Goal: Task Accomplishment & Management: Manage account settings

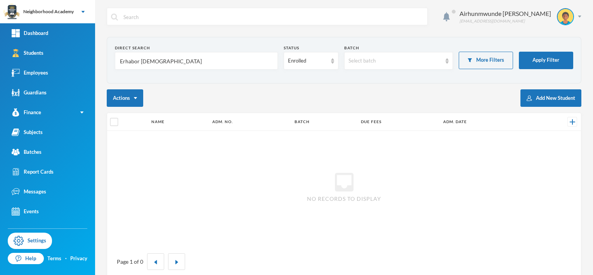
drag, startPoint x: 155, startPoint y: 56, endPoint x: 161, endPoint y: 58, distance: 6.5
click at [156, 56] on input "Erhabor [DEMOGRAPHIC_DATA]" at bounding box center [196, 60] width 154 height 17
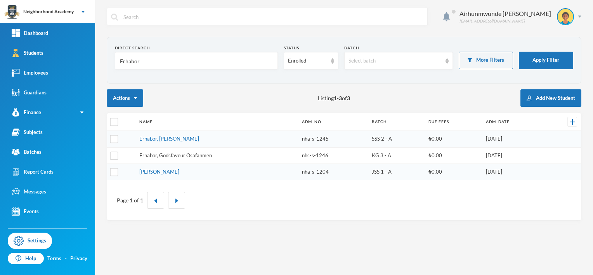
type input "Erhabor"
click at [177, 155] on link "Erhabor, Godsfavour Osafanmen" at bounding box center [175, 155] width 73 height 6
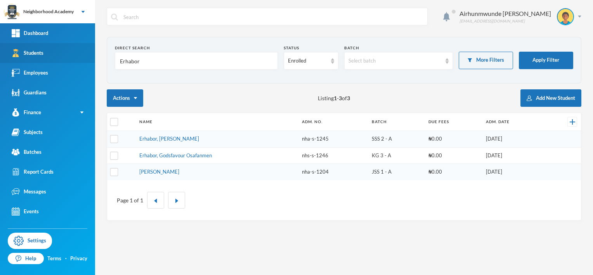
drag, startPoint x: 143, startPoint y: 61, endPoint x: 92, endPoint y: 57, distance: 51.4
click at [92, 57] on div "Neighborhood Academy Your Bluebic Account Neighborhood Academy Add a New School…" at bounding box center [296, 137] width 593 height 275
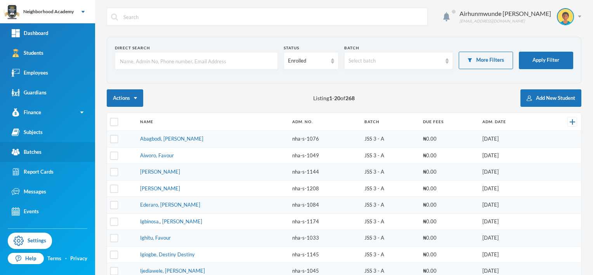
click at [48, 149] on link "Batches" at bounding box center [47, 152] width 95 height 20
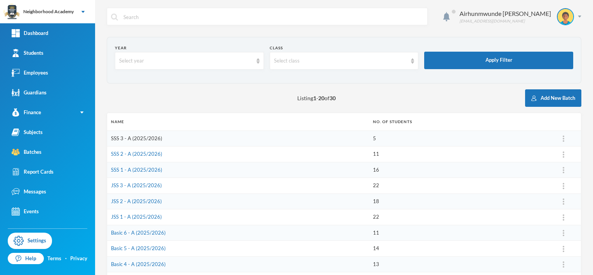
click at [140, 138] on link "SSS 3 - A (2025/2026)" at bounding box center [136, 138] width 51 height 6
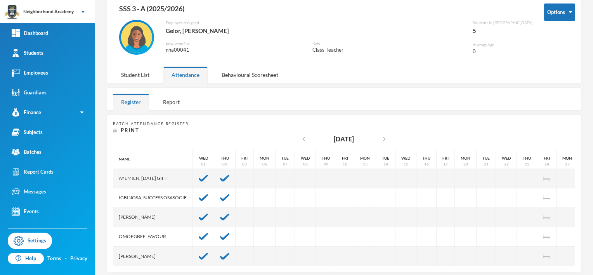
scroll to position [53, 0]
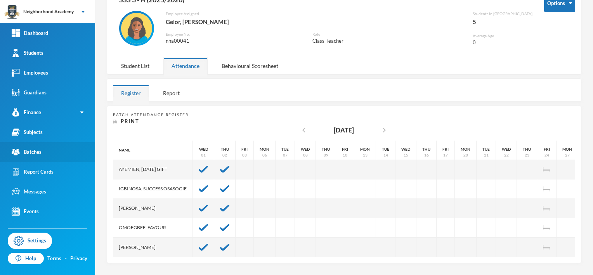
click at [43, 153] on link "Batches" at bounding box center [47, 152] width 95 height 20
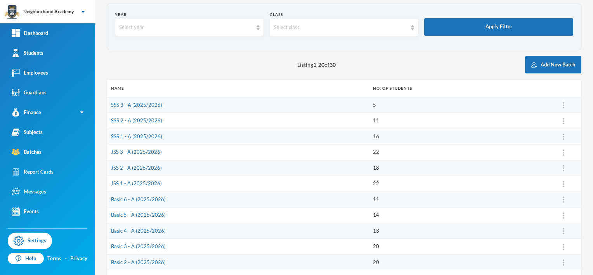
scroll to position [22, 0]
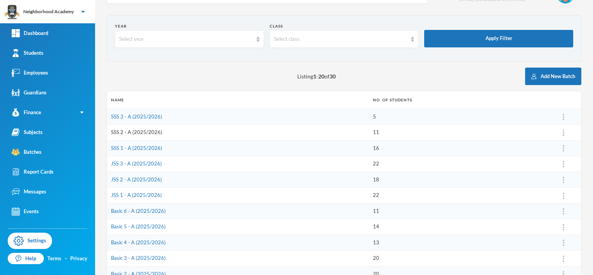
click at [135, 132] on link "SSS 2 - A (2025/2026)" at bounding box center [136, 132] width 51 height 6
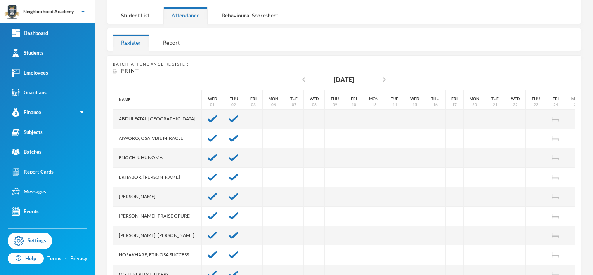
scroll to position [47, 0]
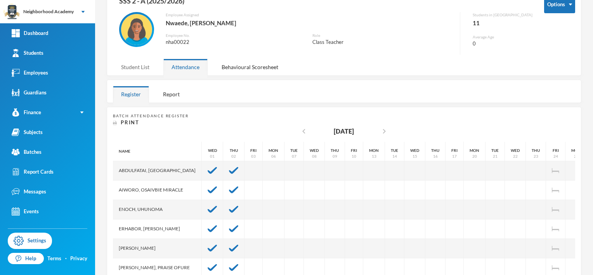
drag, startPoint x: 134, startPoint y: 65, endPoint x: 138, endPoint y: 76, distance: 11.8
click at [133, 67] on div "Student List" at bounding box center [135, 67] width 45 height 17
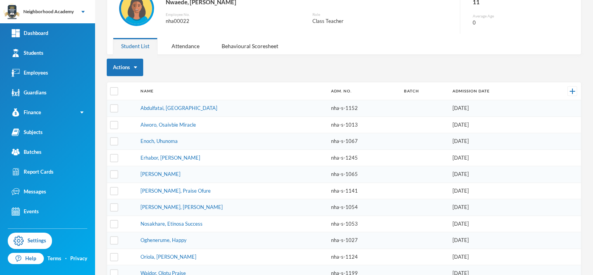
scroll to position [79, 0]
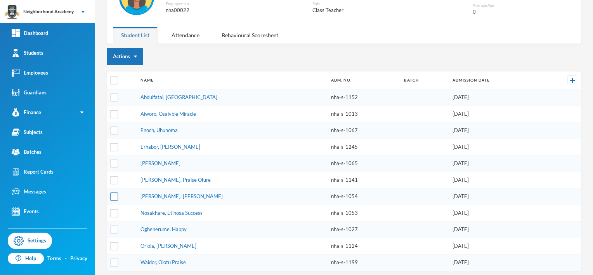
click at [113, 194] on input "checkbox" at bounding box center [114, 197] width 8 height 8
checkbox input "true"
click at [134, 56] on img "button" at bounding box center [135, 57] width 3 height 2
click at [141, 94] on button "Graduate Students" at bounding box center [138, 98] width 55 height 14
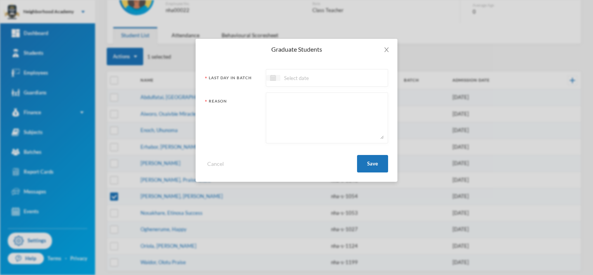
click at [272, 79] on img at bounding box center [273, 78] width 6 height 6
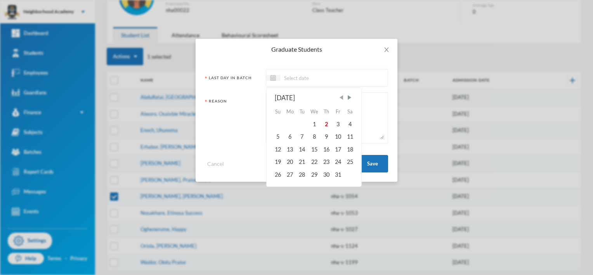
click at [344, 99] on span "Previous Month" at bounding box center [341, 97] width 7 height 7
click at [343, 99] on span "Previous Month" at bounding box center [341, 97] width 7 height 7
click at [343, 98] on span "Previous Month" at bounding box center [341, 97] width 7 height 7
click at [349, 96] on span "Next Month" at bounding box center [349, 97] width 7 height 7
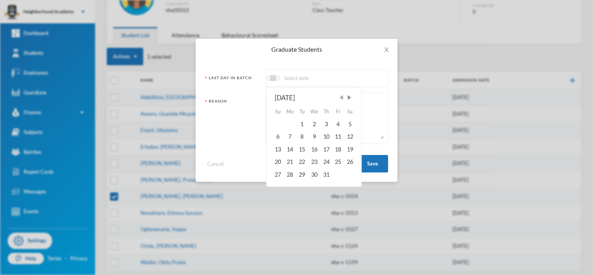
click at [343, 99] on span "Previous Month" at bounding box center [341, 97] width 7 height 7
click at [342, 99] on span "Previous Month" at bounding box center [341, 97] width 7 height 7
click at [352, 95] on span "Next Month" at bounding box center [349, 97] width 7 height 7
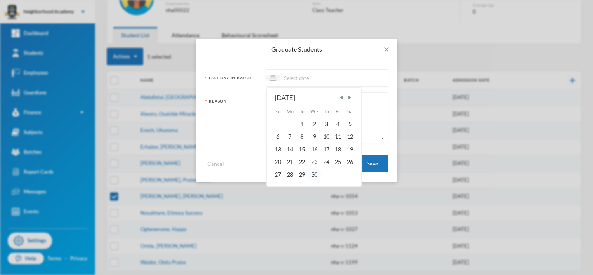
click at [314, 174] on div "30" at bounding box center [314, 174] width 13 height 12
type input "[DATE]"
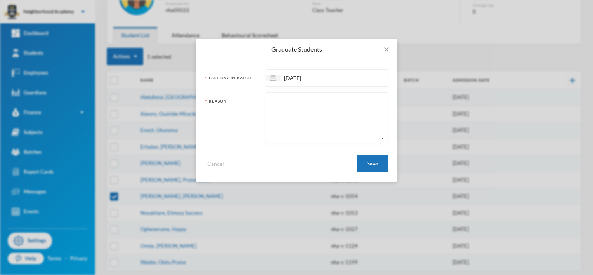
click at [224, 114] on div "Reason" at bounding box center [232, 120] width 55 height 44
drag, startPoint x: 249, startPoint y: 103, endPoint x: 253, endPoint y: 98, distance: 6.1
click at [249, 102] on div "Reason" at bounding box center [232, 120] width 55 height 44
click at [274, 106] on textarea at bounding box center [327, 118] width 114 height 42
click at [518, 160] on div "Graduate Students Last Day In Batch [DATE] Reason Cancel Save" at bounding box center [296, 137] width 593 height 275
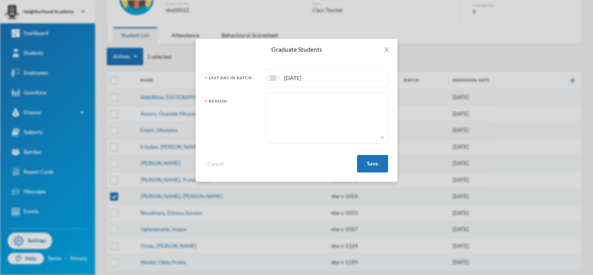
click at [290, 97] on textarea at bounding box center [327, 118] width 114 height 42
type textarea "Left School without notice"
click at [375, 163] on button "Save" at bounding box center [372, 163] width 31 height 17
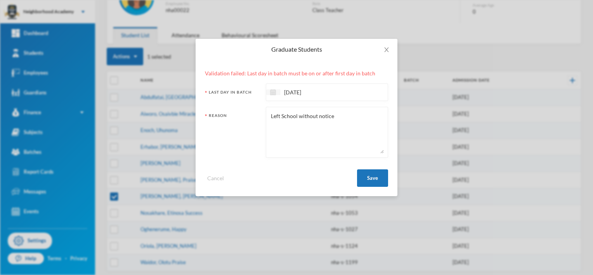
click at [273, 93] on img at bounding box center [273, 92] width 6 height 6
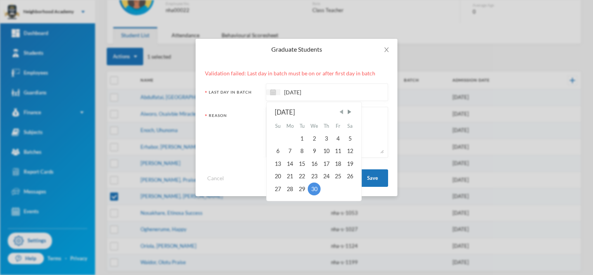
click at [342, 113] on span "Previous Month" at bounding box center [341, 111] width 7 height 7
click at [341, 113] on span "Previous Month" at bounding box center [341, 111] width 7 height 7
click at [349, 111] on span "Next Month" at bounding box center [349, 111] width 7 height 7
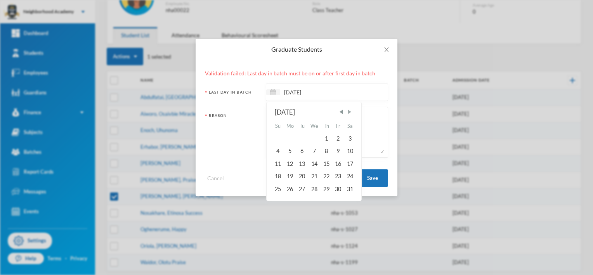
click at [349, 111] on span "Next Month" at bounding box center [349, 111] width 7 height 7
click at [341, 111] on span "Previous Month" at bounding box center [341, 111] width 7 height 7
click at [328, 188] on div "31" at bounding box center [327, 188] width 12 height 12
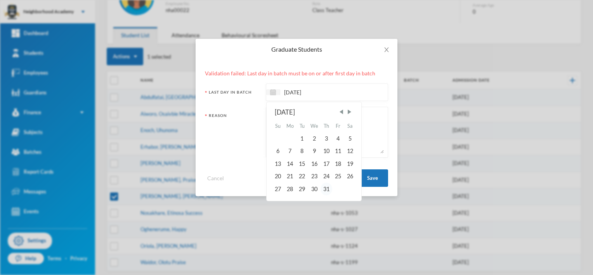
type input "[DATE]"
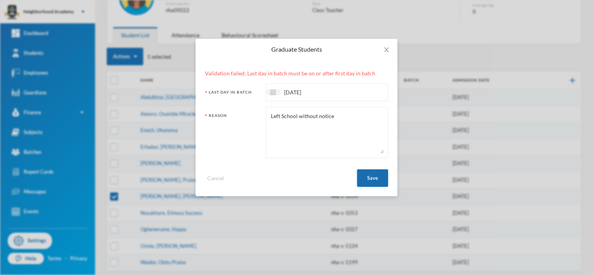
click at [371, 177] on button "Save" at bounding box center [372, 177] width 31 height 17
checkbox input "false"
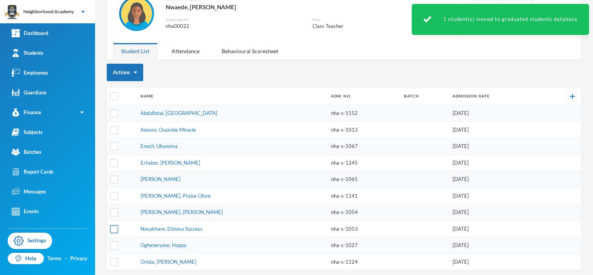
click at [113, 225] on input "checkbox" at bounding box center [114, 229] width 8 height 8
checkbox input "true"
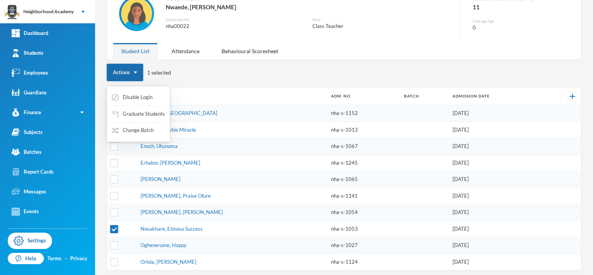
click at [134, 72] on img "button" at bounding box center [135, 72] width 3 height 2
click at [135, 129] on button "Change Batch" at bounding box center [132, 130] width 43 height 14
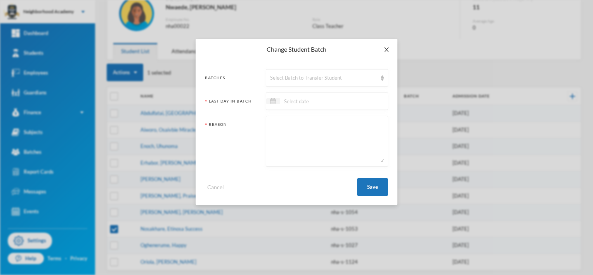
click at [385, 46] on span "Close" at bounding box center [387, 50] width 22 height 22
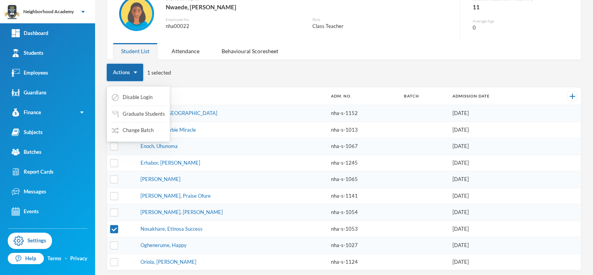
click at [132, 74] on button "Actions" at bounding box center [125, 72] width 36 height 17
click at [120, 113] on button "Graduate Students" at bounding box center [138, 114] width 55 height 14
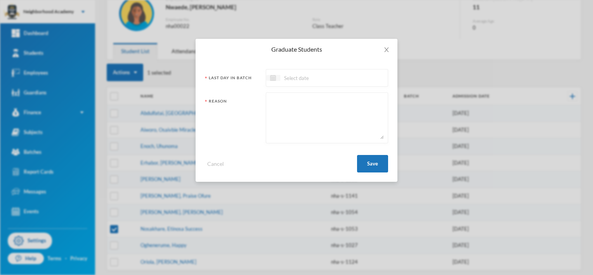
click at [273, 76] on img at bounding box center [273, 78] width 6 height 6
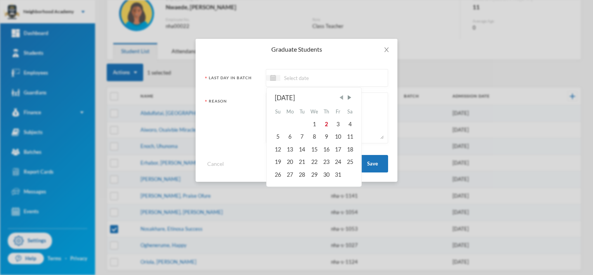
click at [343, 95] on span "Previous Month" at bounding box center [341, 97] width 7 height 7
click at [327, 177] on div "31" at bounding box center [327, 174] width 12 height 12
type input "[DATE]"
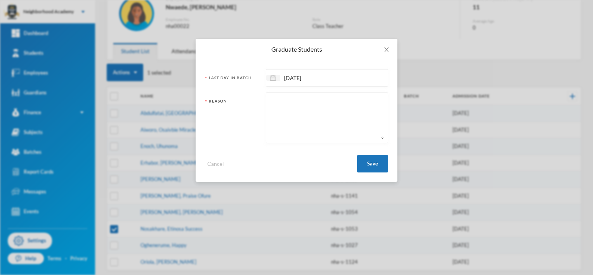
click at [282, 100] on textarea at bounding box center [327, 118] width 114 height 42
type textarea "Left without notice"
click at [368, 163] on button "Save" at bounding box center [372, 163] width 31 height 17
checkbox input "false"
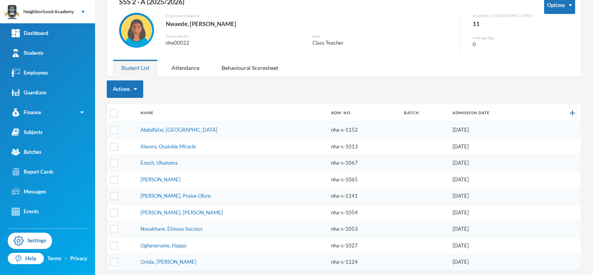
scroll to position [8, 0]
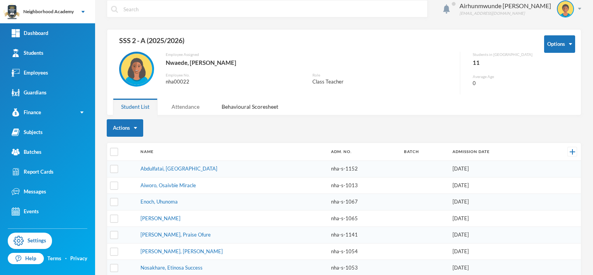
click at [184, 106] on div "Attendance" at bounding box center [185, 106] width 44 height 17
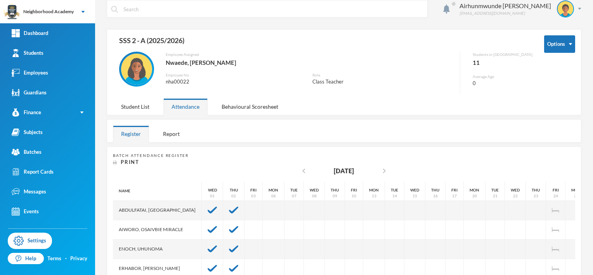
scroll to position [0, 0]
click at [239, 104] on div "Behavioural Scoresheet" at bounding box center [250, 106] width 73 height 17
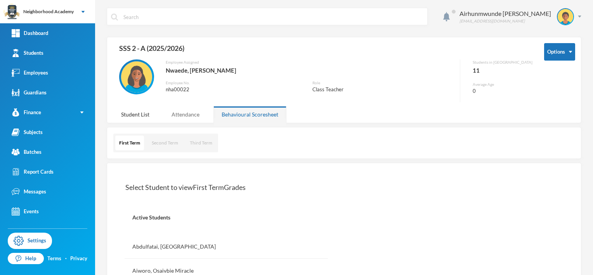
click at [175, 115] on div "Attendance" at bounding box center [185, 114] width 44 height 17
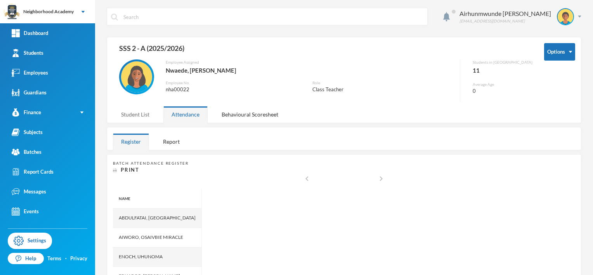
click at [137, 113] on div "Student List" at bounding box center [135, 114] width 45 height 17
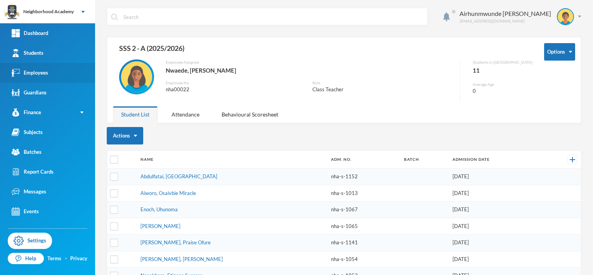
click at [35, 75] on div "Employees" at bounding box center [30, 73] width 36 height 8
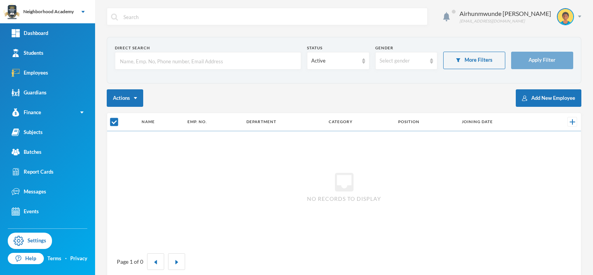
checkbox input "false"
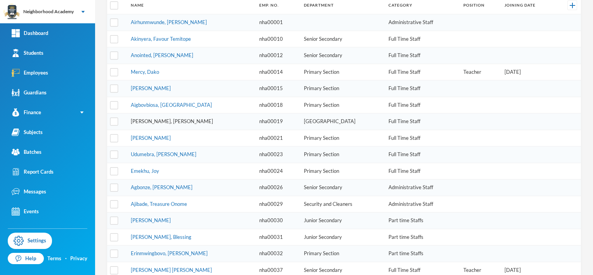
scroll to position [155, 0]
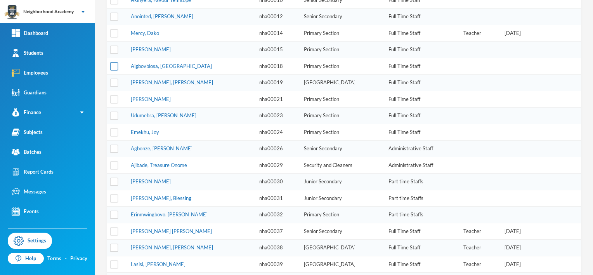
click at [113, 64] on input "checkbox" at bounding box center [114, 66] width 8 height 8
checkbox input "true"
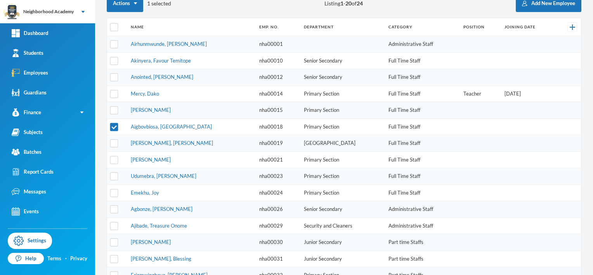
scroll to position [39, 0]
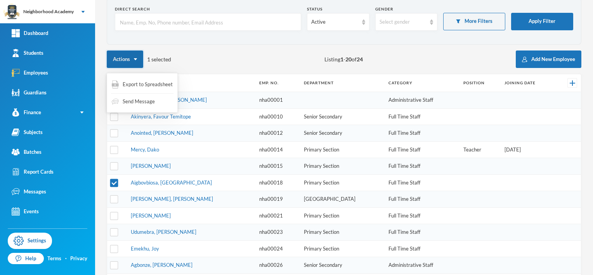
click at [135, 61] on button "Actions" at bounding box center [125, 58] width 36 height 17
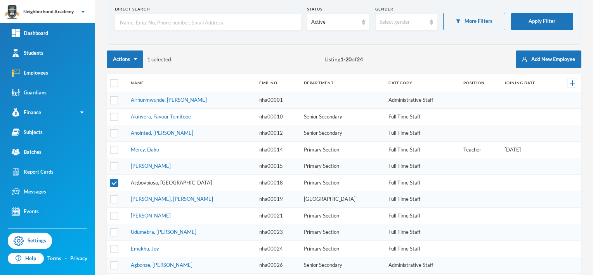
click at [155, 183] on link "Aigbovbiosa, [GEOGRAPHIC_DATA]" at bounding box center [171, 182] width 81 height 6
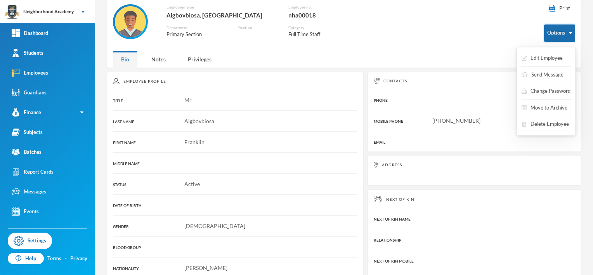
click at [568, 34] on button "Options" at bounding box center [559, 32] width 31 height 17
click at [534, 106] on button "Move to Archive" at bounding box center [539, 108] width 47 height 14
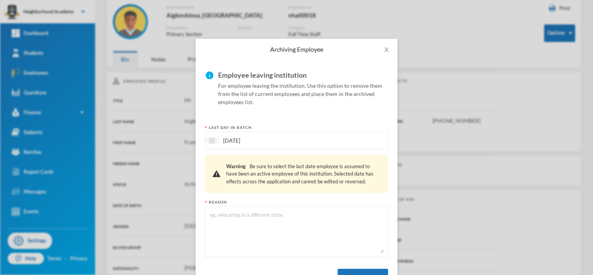
click at [210, 140] on img at bounding box center [212, 140] width 6 height 6
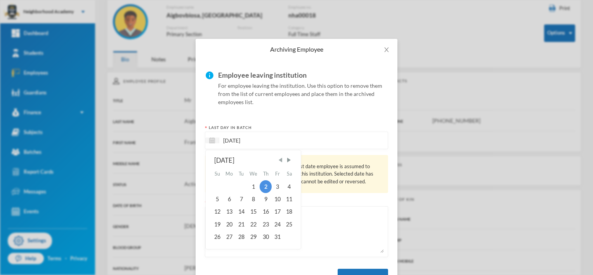
click at [279, 160] on span "Previous Month" at bounding box center [280, 159] width 7 height 7
click at [238, 235] on div "30" at bounding box center [241, 237] width 12 height 12
type input "[DATE]"
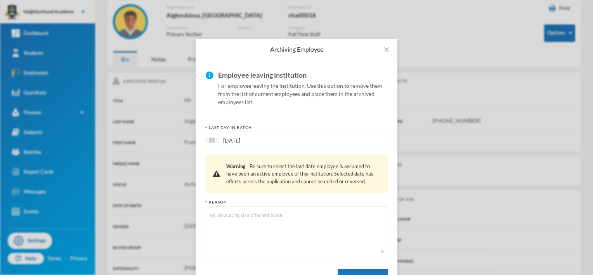
click at [219, 217] on textarea at bounding box center [296, 231] width 175 height 42
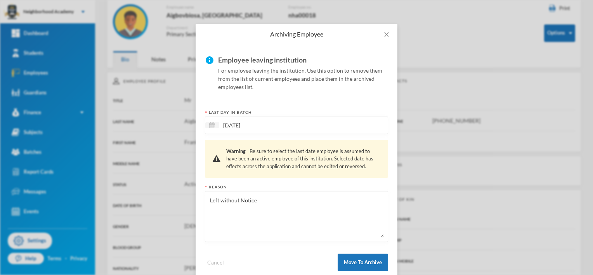
scroll to position [30, 0]
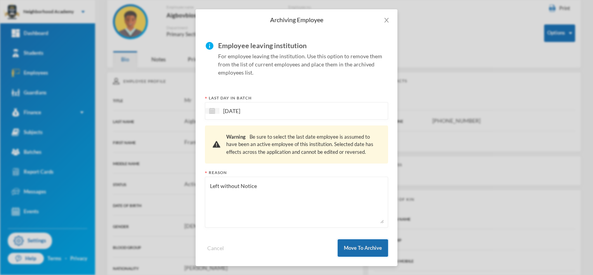
type textarea "Left without Notice"
click at [360, 249] on button "Move To Archive" at bounding box center [363, 247] width 50 height 17
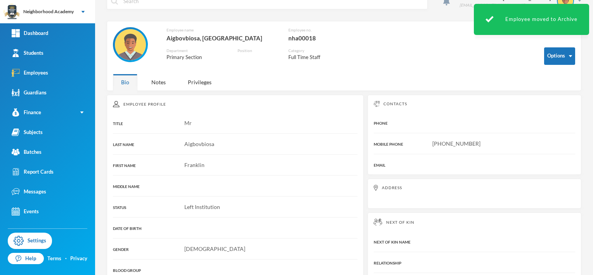
scroll to position [0, 0]
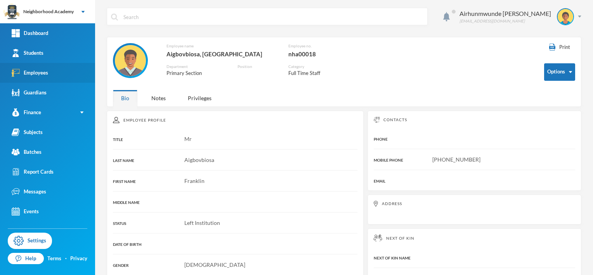
click at [33, 73] on div "Employees" at bounding box center [30, 73] width 36 height 8
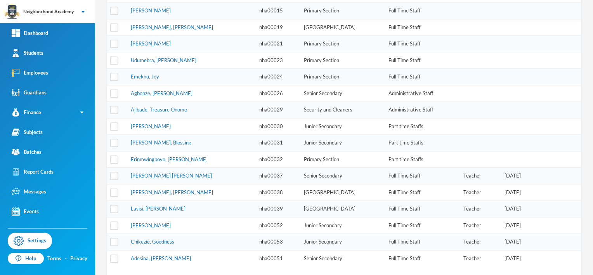
scroll to position [228, 0]
